Goal: Information Seeking & Learning: Learn about a topic

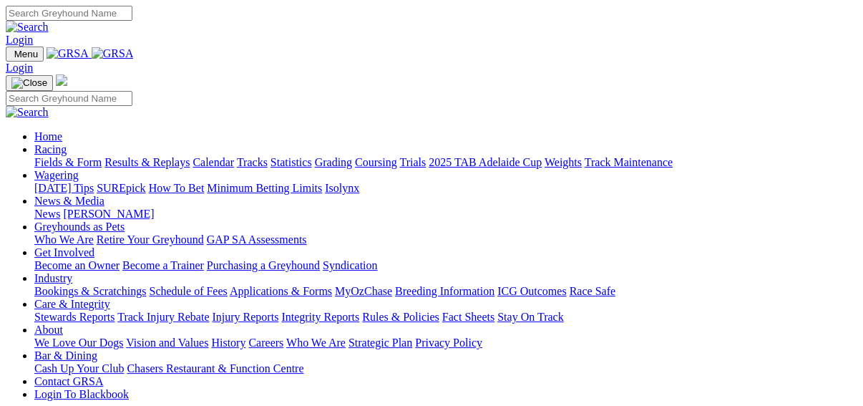
click at [34, 156] on link "Fields & Form" at bounding box center [67, 162] width 67 height 12
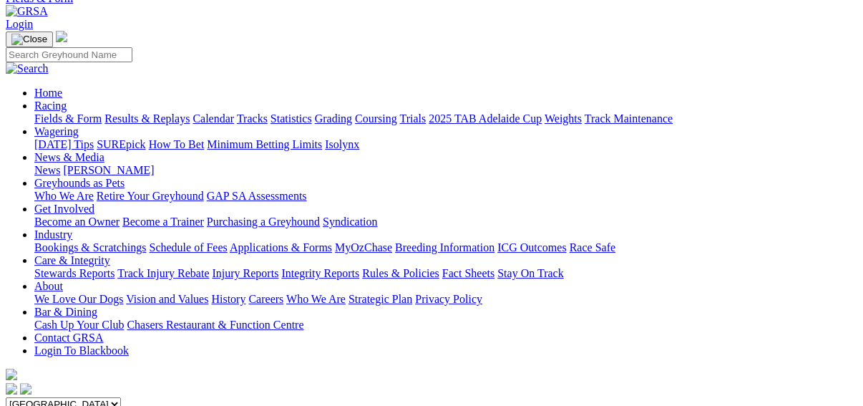
scroll to position [114, 0]
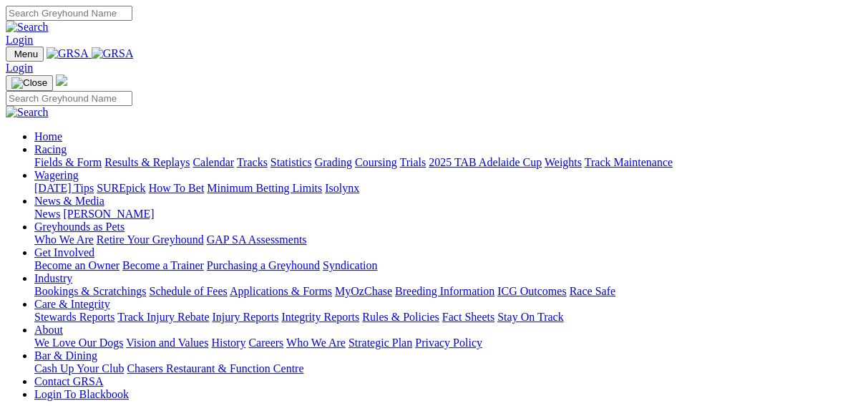
click at [34, 156] on link "Fields & Form" at bounding box center [67, 162] width 67 height 12
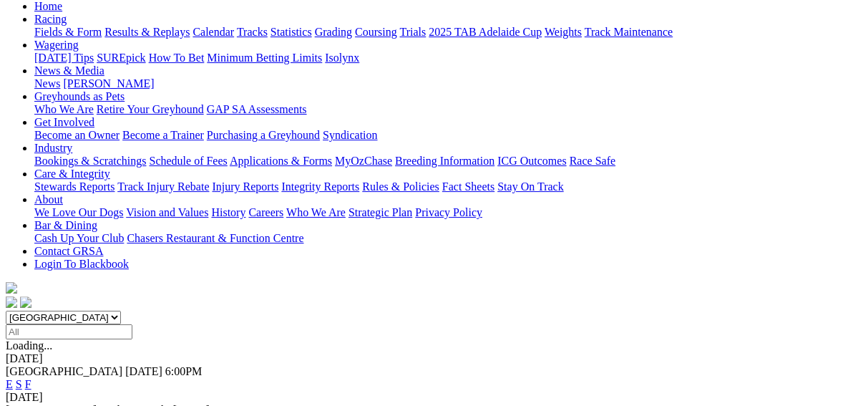
scroll to position [229, 0]
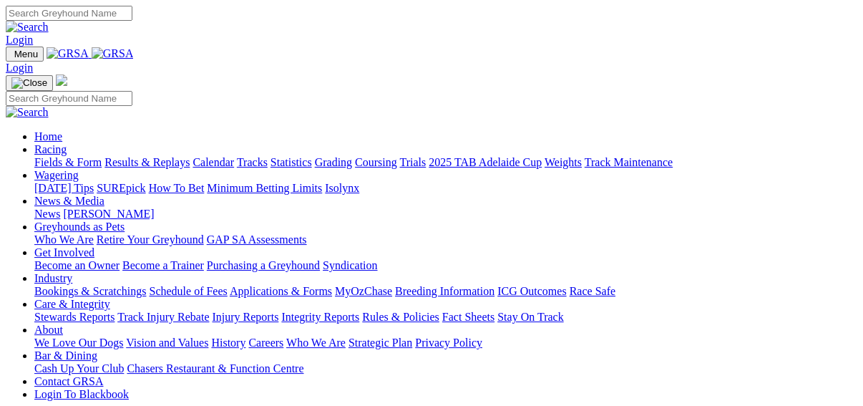
click at [39, 156] on link "Fields & Form" at bounding box center [67, 162] width 67 height 12
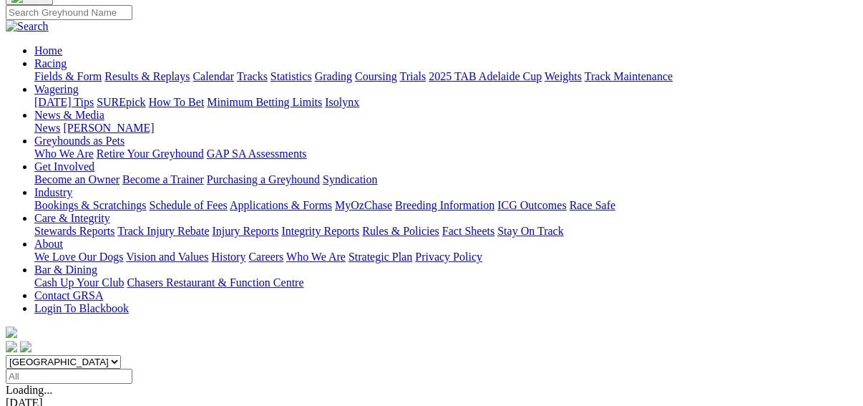
scroll to position [114, 0]
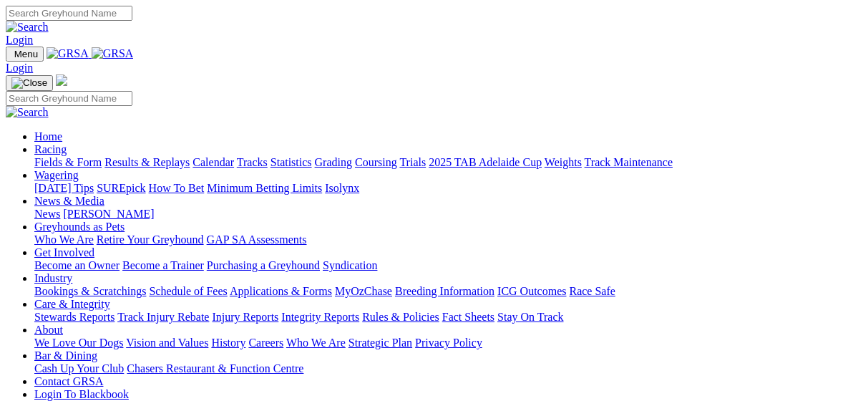
scroll to position [630, 0]
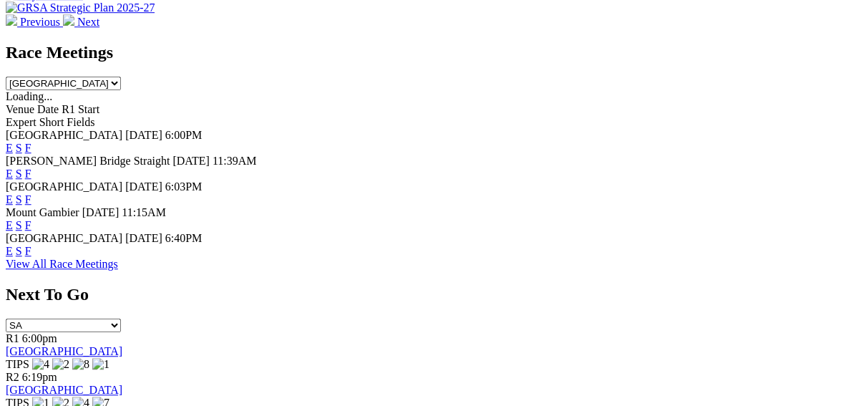
click at [31, 245] on link "F" at bounding box center [28, 251] width 6 height 12
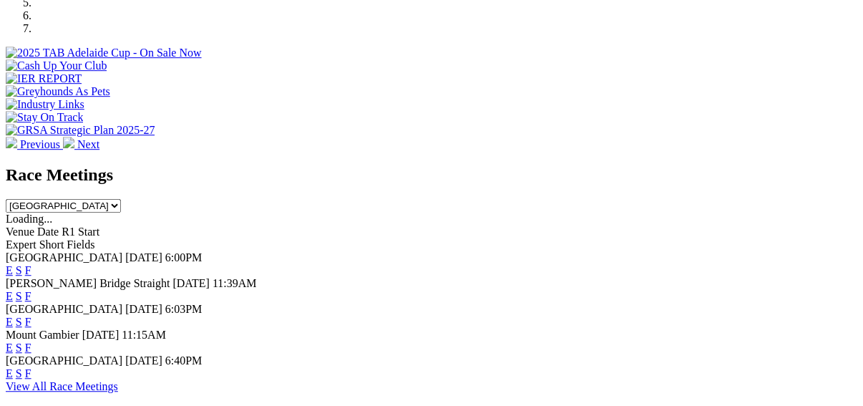
scroll to position [630, 0]
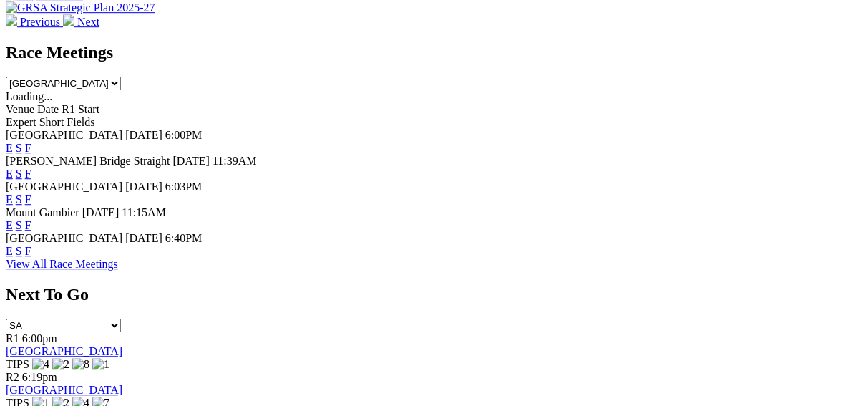
click at [13, 245] on link "E" at bounding box center [9, 251] width 7 height 12
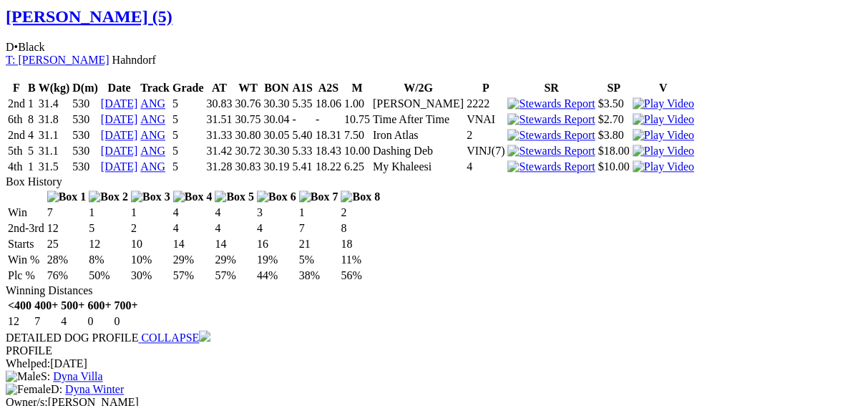
scroll to position [1088, 0]
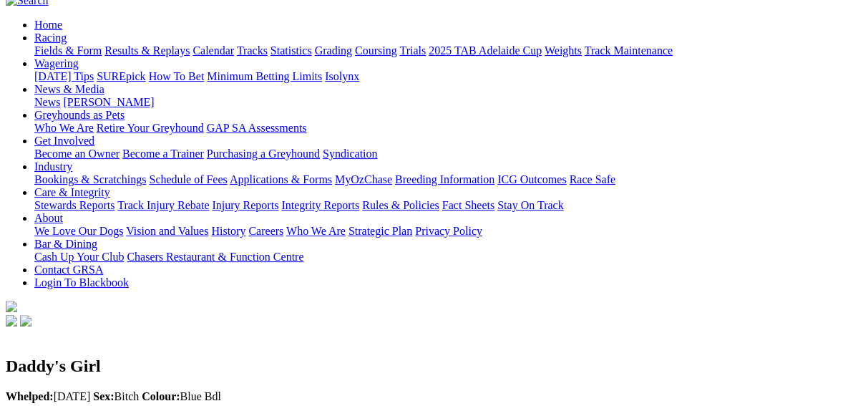
scroll to position [57, 0]
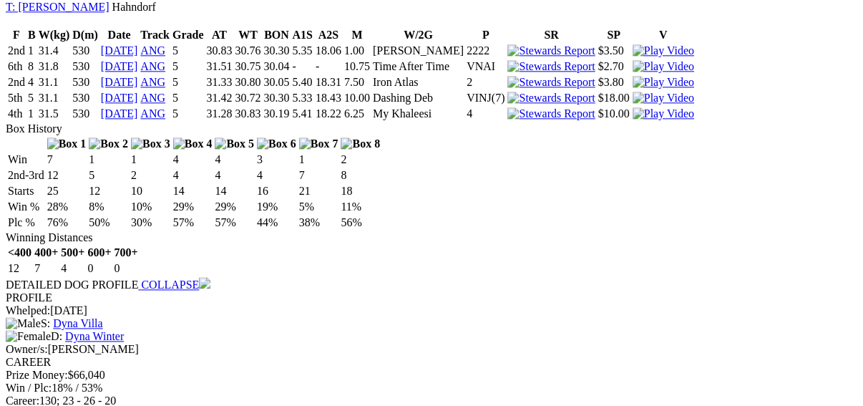
scroll to position [1202, 0]
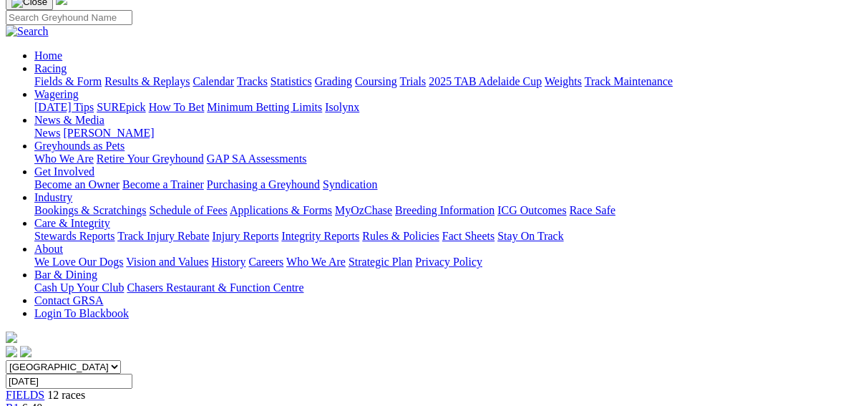
scroll to position [0, 0]
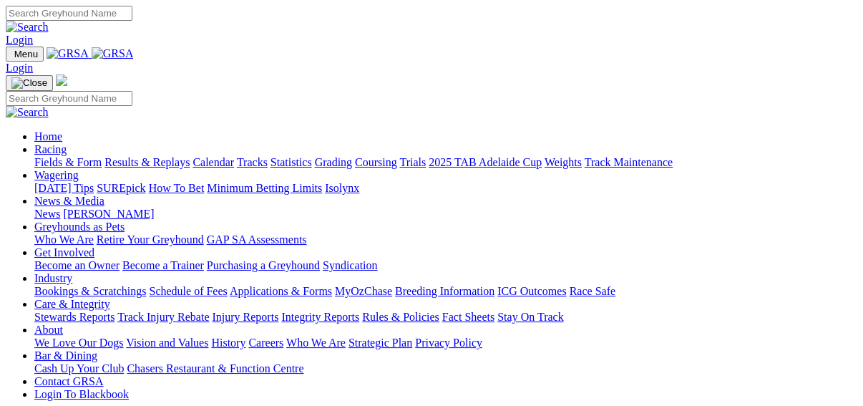
click at [359, 311] on link "Integrity Reports" at bounding box center [320, 317] width 78 height 12
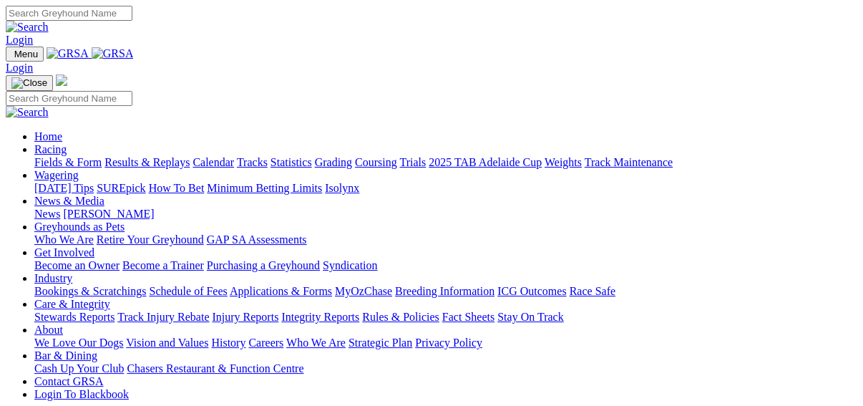
click at [39, 156] on link "Fields & Form" at bounding box center [67, 162] width 67 height 12
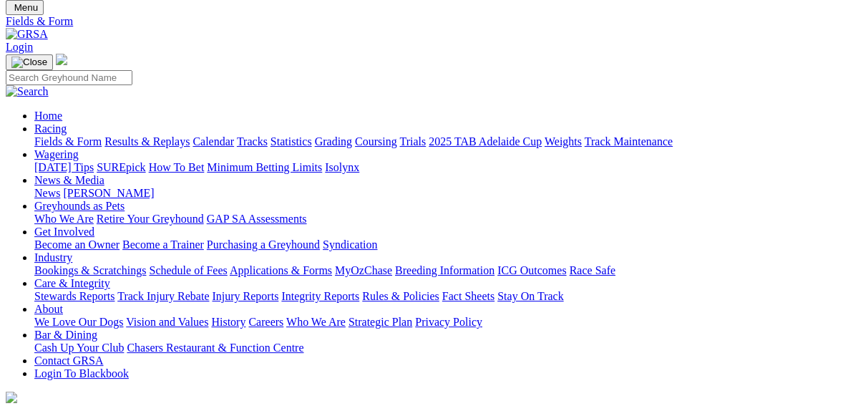
scroll to position [114, 0]
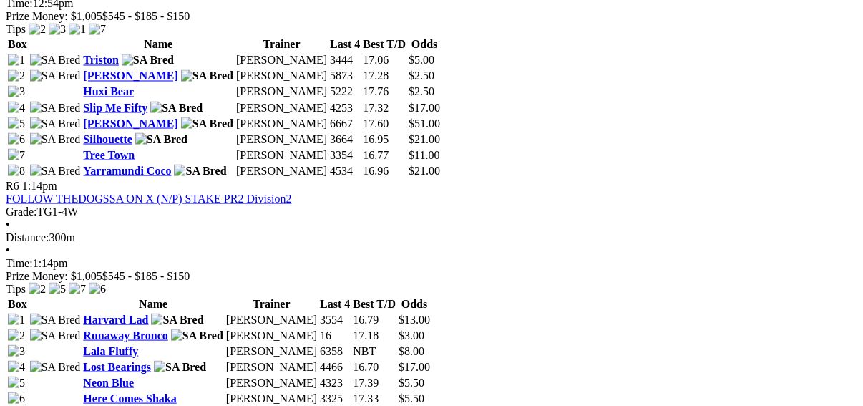
scroll to position [1889, 0]
